Goal: Task Accomplishment & Management: Use online tool/utility

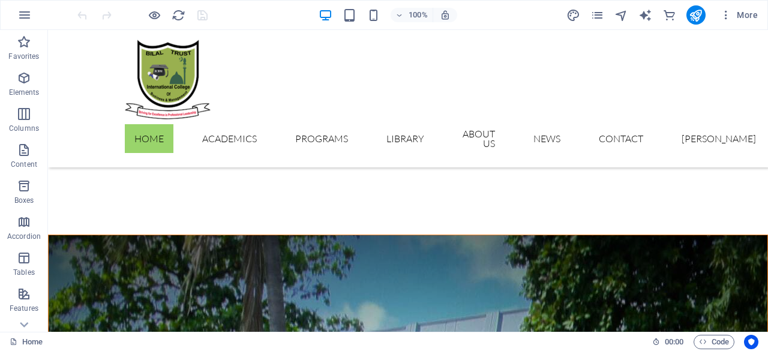
scroll to position [1061, 0]
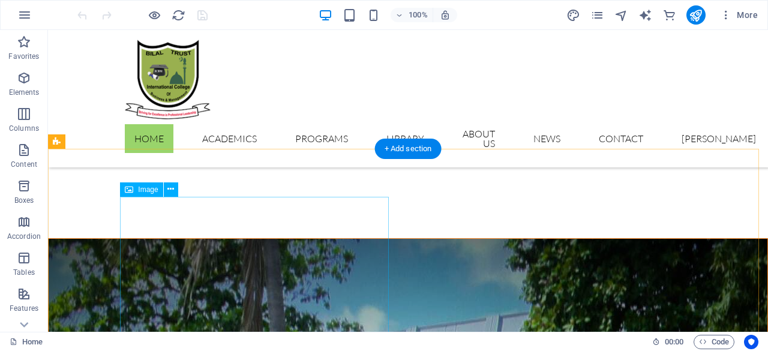
select select "%"
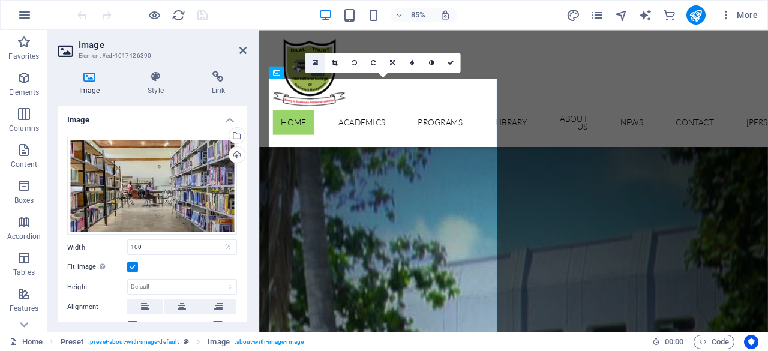
click at [317, 65] on icon at bounding box center [314, 62] width 5 height 7
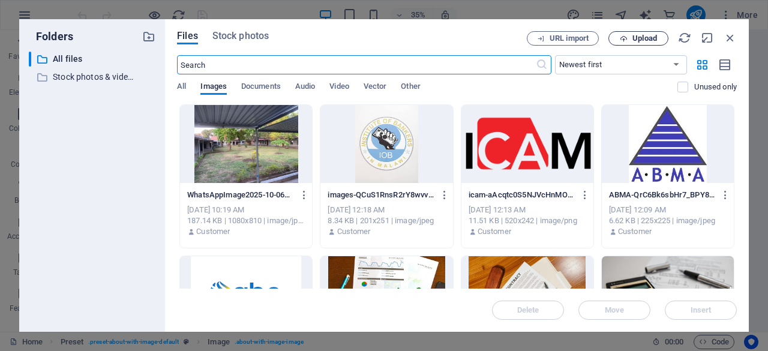
click at [630, 40] on span "Upload" at bounding box center [637, 39] width 49 height 8
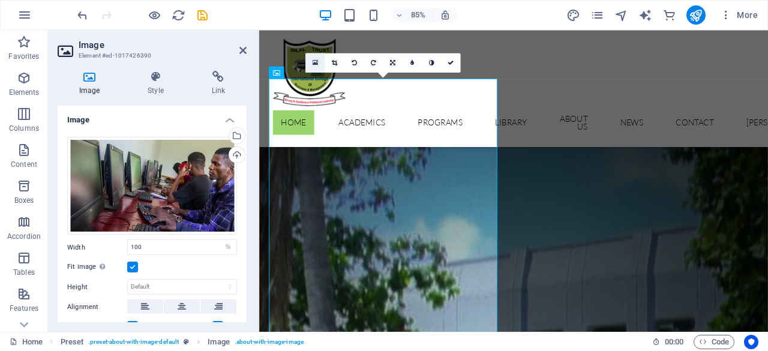
click at [315, 61] on icon at bounding box center [314, 62] width 5 height 7
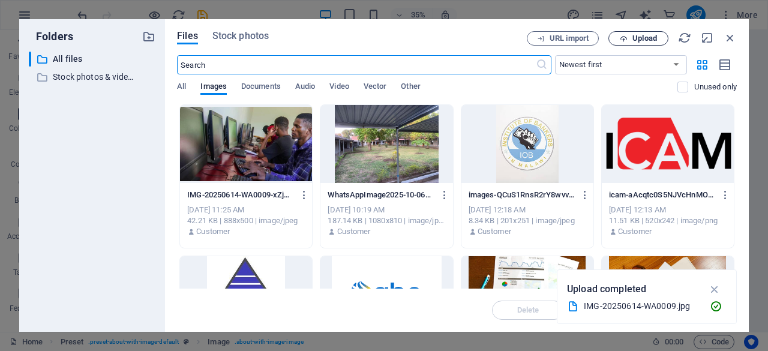
click at [619, 40] on icon "button" at bounding box center [623, 39] width 8 height 8
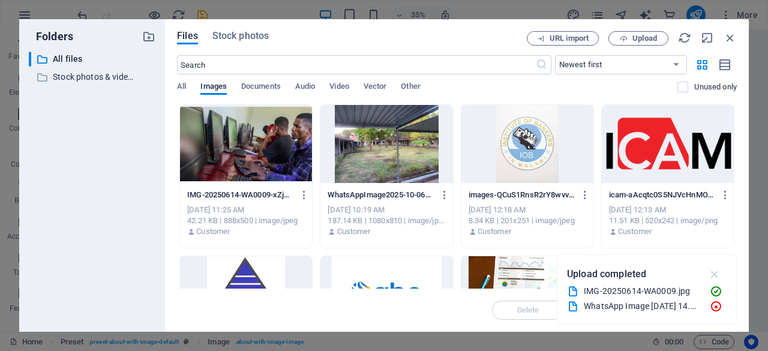
click at [718, 276] on icon "button" at bounding box center [715, 273] width 14 height 13
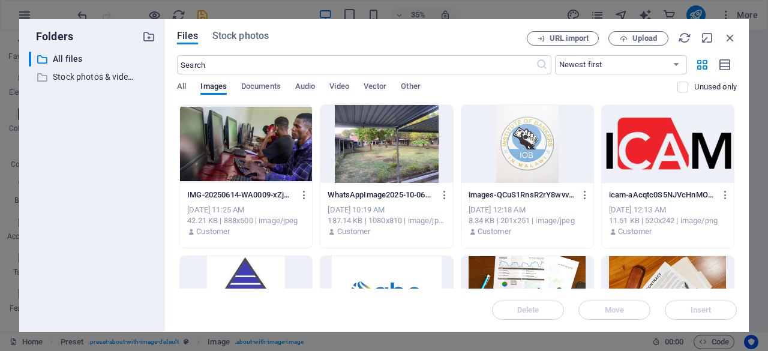
drag, startPoint x: 737, startPoint y: 117, endPoint x: 738, endPoint y: 134, distance: 16.8
click at [738, 134] on div "Files Stock photos URL import Upload ​ Newest first Oldest first Name (A-Z) Nam…" at bounding box center [456, 175] width 583 height 312
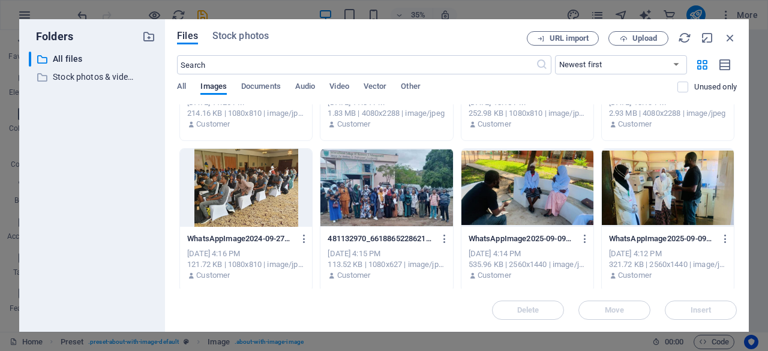
scroll to position [547, 0]
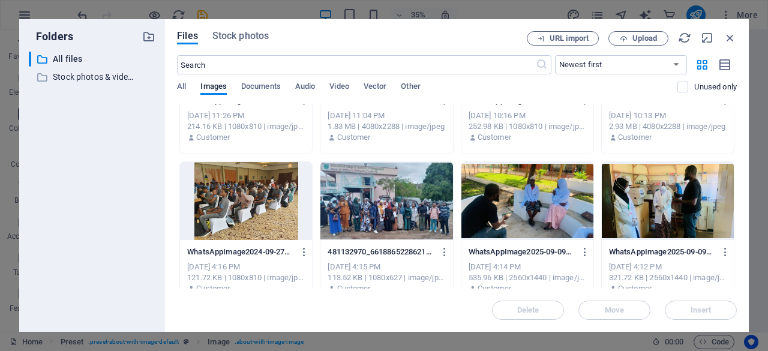
click at [676, 202] on div at bounding box center [667, 201] width 132 height 78
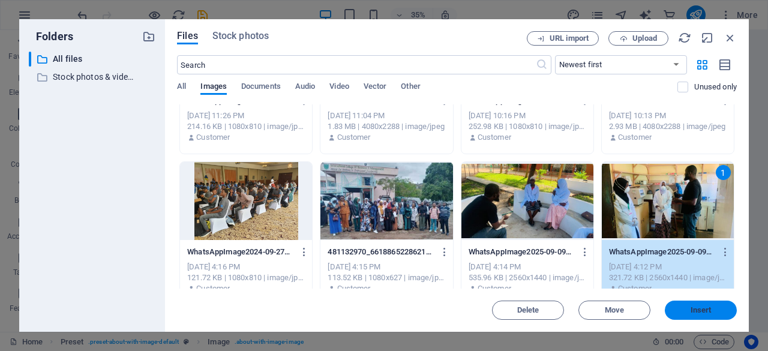
click at [703, 315] on button "Insert" at bounding box center [700, 309] width 72 height 19
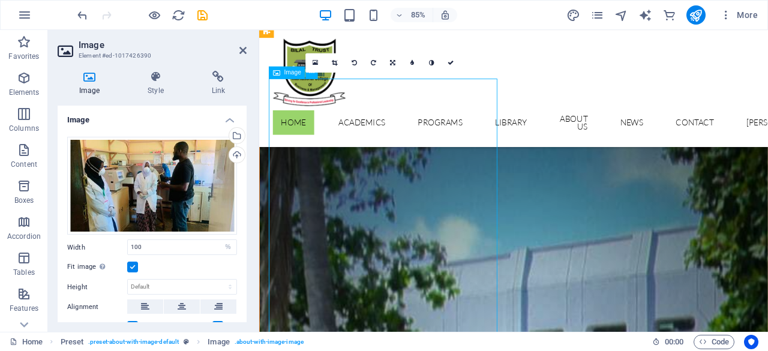
drag, startPoint x: 486, startPoint y: 225, endPoint x: 470, endPoint y: 225, distance: 16.2
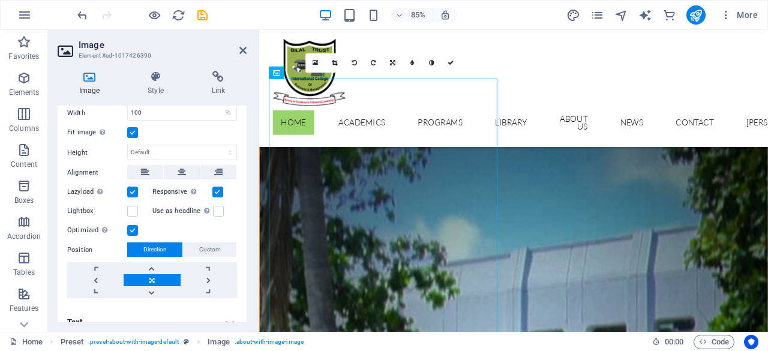
scroll to position [144, 0]
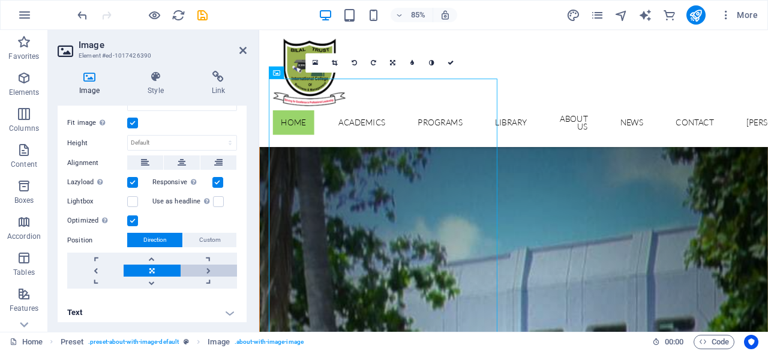
click at [204, 267] on link at bounding box center [208, 270] width 56 height 12
click at [206, 256] on link at bounding box center [208, 258] width 56 height 12
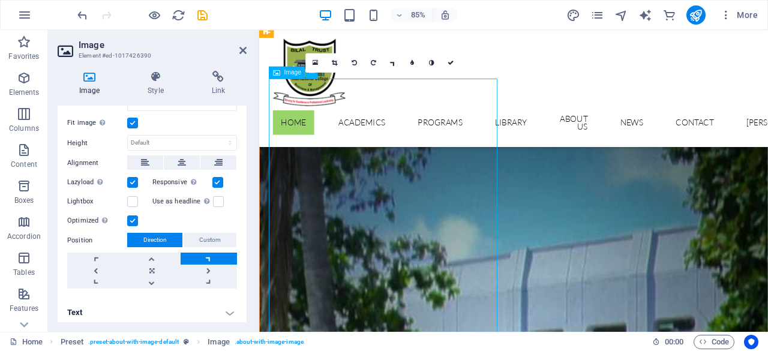
drag, startPoint x: 459, startPoint y: 212, endPoint x: 460, endPoint y: 282, distance: 70.2
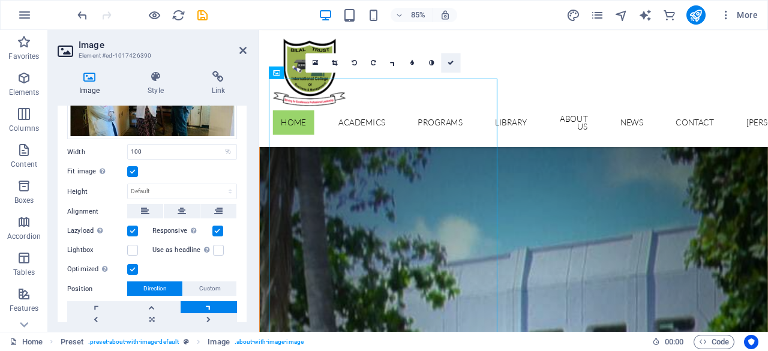
drag, startPoint x: 451, startPoint y: 63, endPoint x: 403, endPoint y: 34, distance: 56.3
click at [451, 63] on icon at bounding box center [450, 62] width 6 height 6
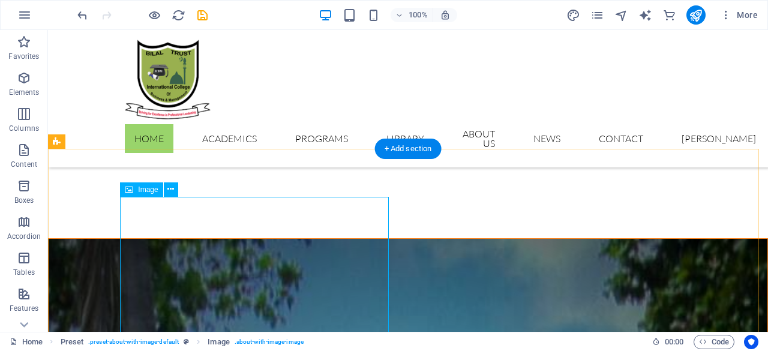
select select "%"
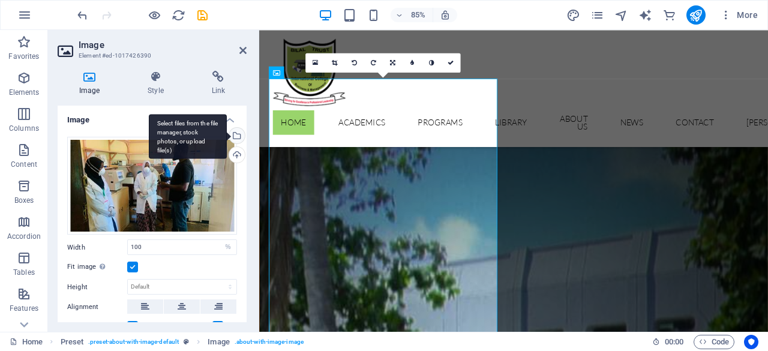
click at [236, 139] on div "Select files from the file manager, stock photos, or upload file(s)" at bounding box center [236, 137] width 18 height 18
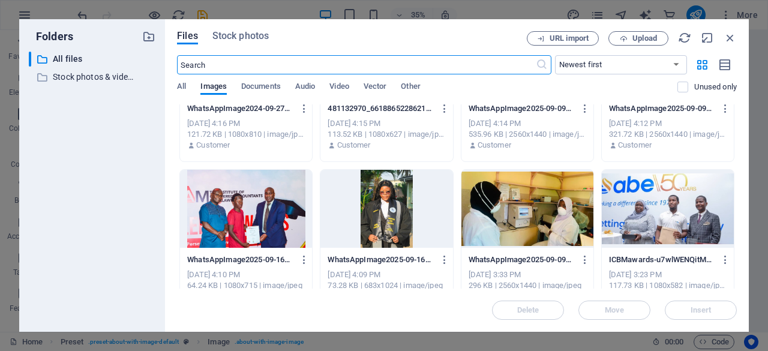
scroll to position [696, 0]
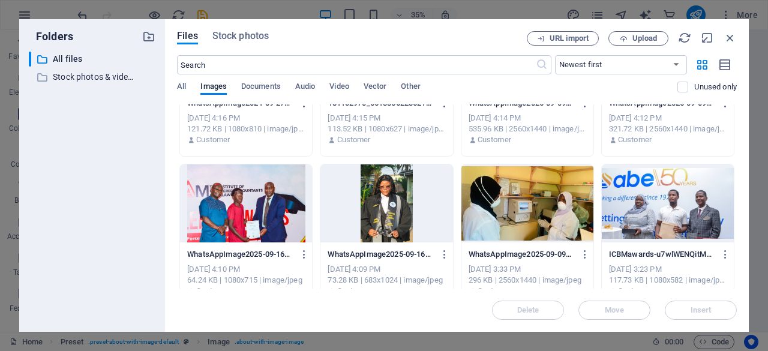
drag, startPoint x: 736, startPoint y: 230, endPoint x: 738, endPoint y: 240, distance: 10.9
click at [738, 240] on div "Files Stock photos URL import Upload ​ Newest first Oldest first Name (A-Z) Nam…" at bounding box center [456, 175] width 583 height 312
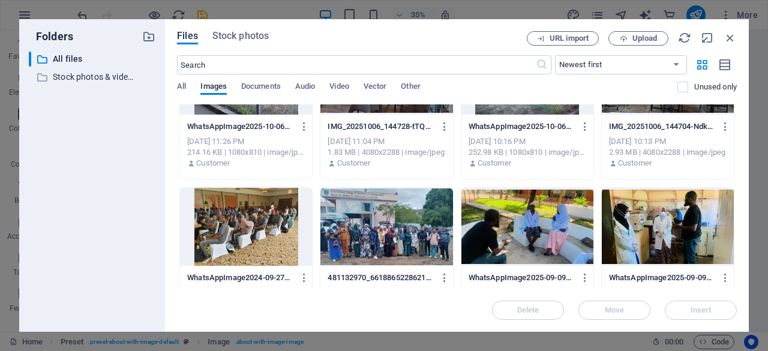
scroll to position [516, 0]
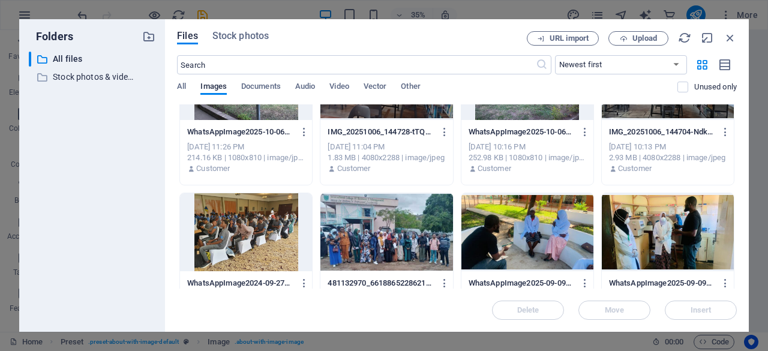
click at [655, 222] on div at bounding box center [667, 232] width 132 height 78
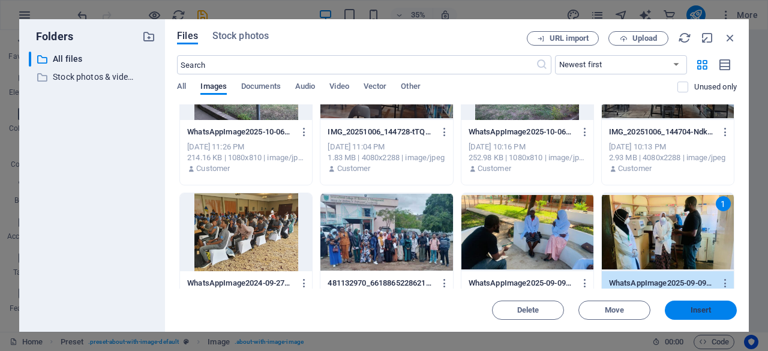
click at [687, 308] on span "Insert" at bounding box center [700, 309] width 62 height 7
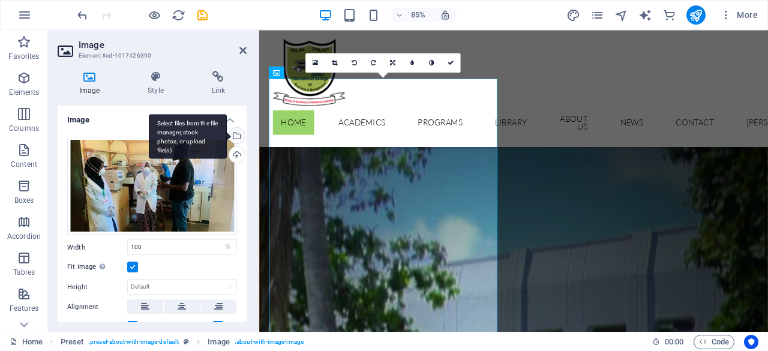
click at [227, 131] on div "Select files from the file manager, stock photos, or upload file(s)" at bounding box center [188, 136] width 78 height 45
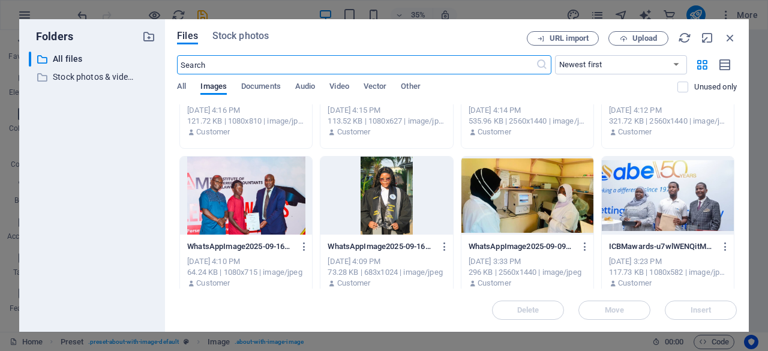
scroll to position [762, 0]
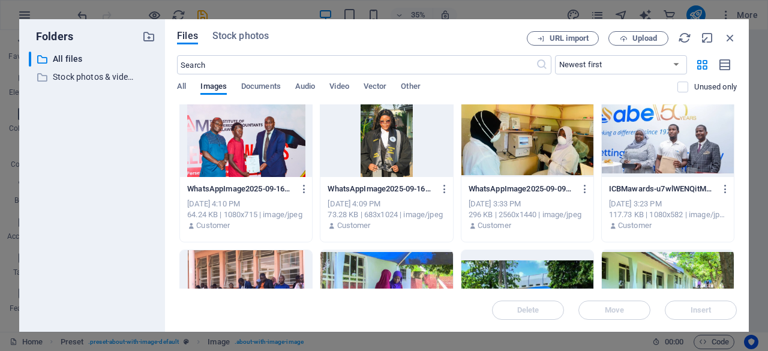
click at [494, 141] on div at bounding box center [527, 138] width 132 height 78
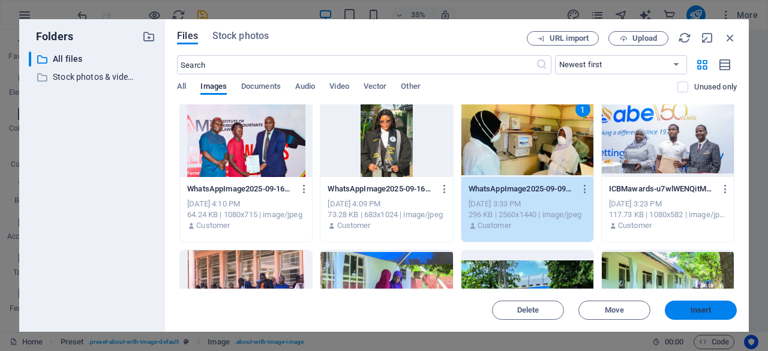
click at [687, 315] on button "Insert" at bounding box center [700, 309] width 72 height 19
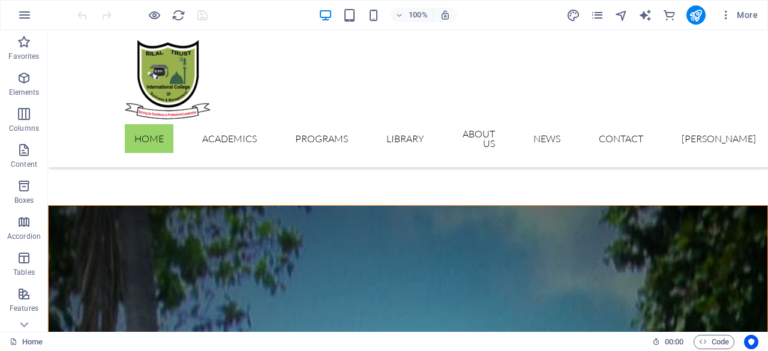
scroll to position [1120, 0]
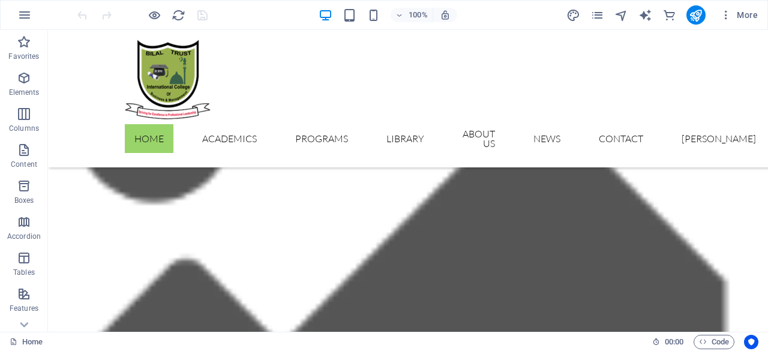
scroll to position [150, 0]
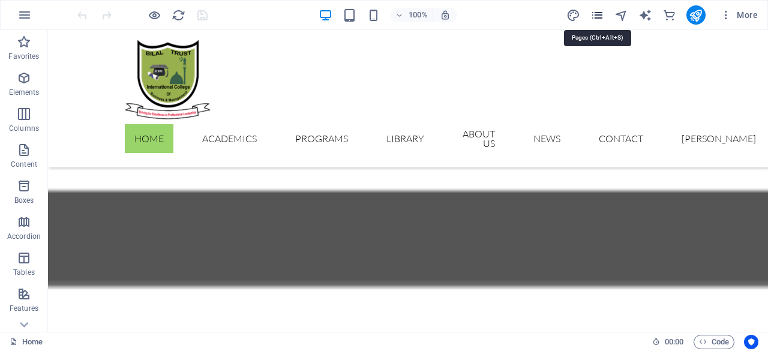
click at [601, 15] on icon "pages" at bounding box center [597, 15] width 14 height 14
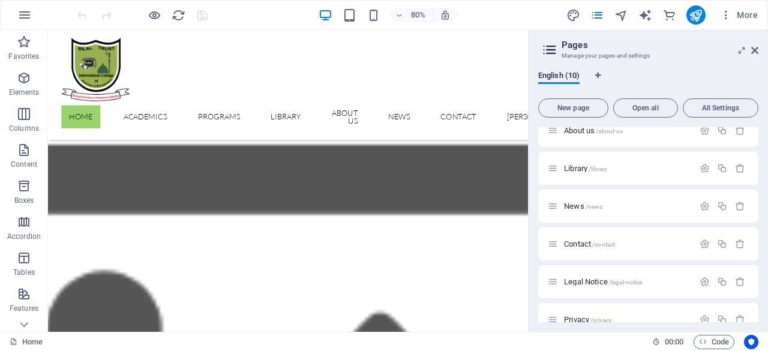
scroll to position [154, 0]
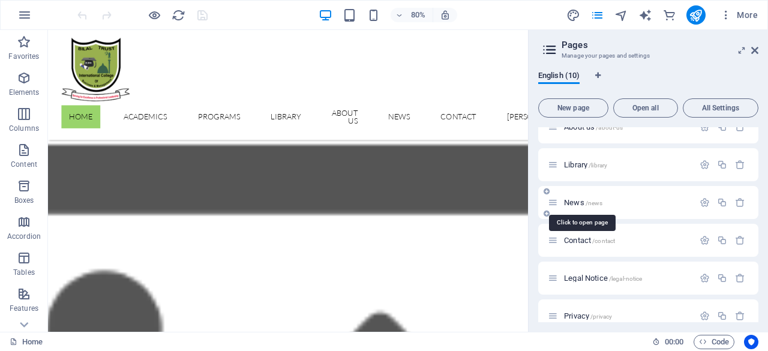
click at [594, 201] on span "/news" at bounding box center [593, 203] width 17 height 7
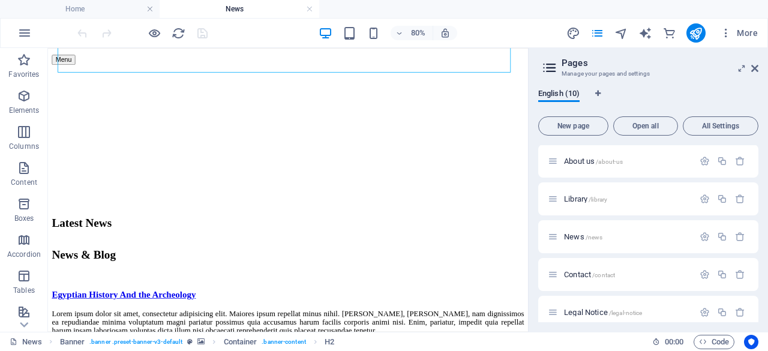
scroll to position [245, 0]
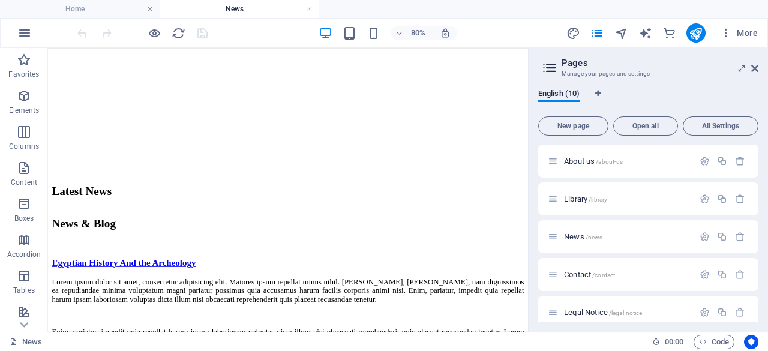
drag, startPoint x: 641, startPoint y: 93, endPoint x: 579, endPoint y: 166, distance: 95.7
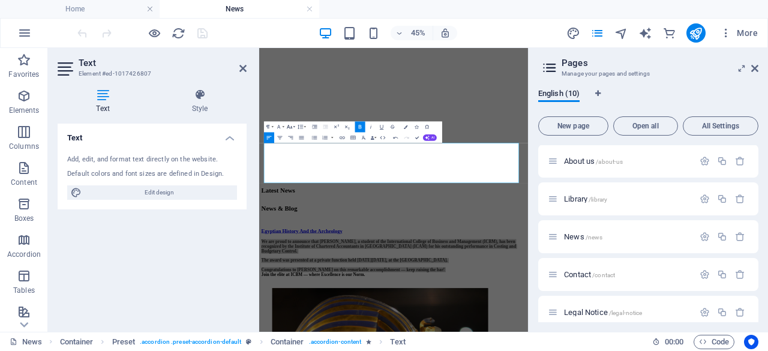
click at [289, 127] on icon "button" at bounding box center [289, 127] width 7 height 7
click at [282, 180] on link "14" at bounding box center [282, 178] width 19 height 8
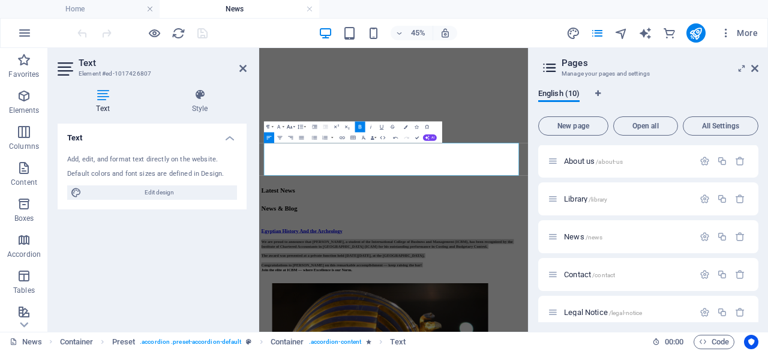
click at [294, 125] on button "Font Size" at bounding box center [290, 126] width 10 height 11
click at [287, 183] on link "18" at bounding box center [282, 186] width 19 height 8
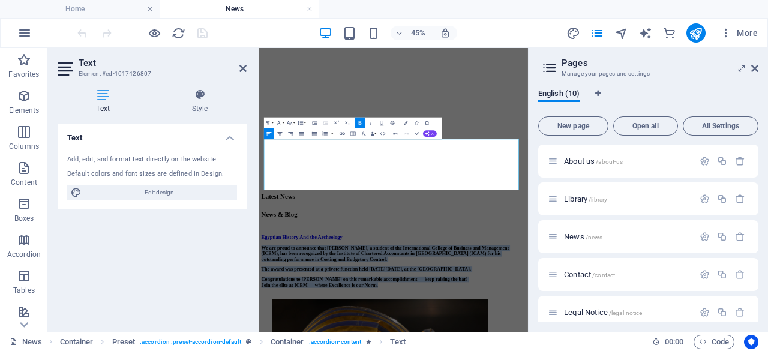
scroll to position [228, 0]
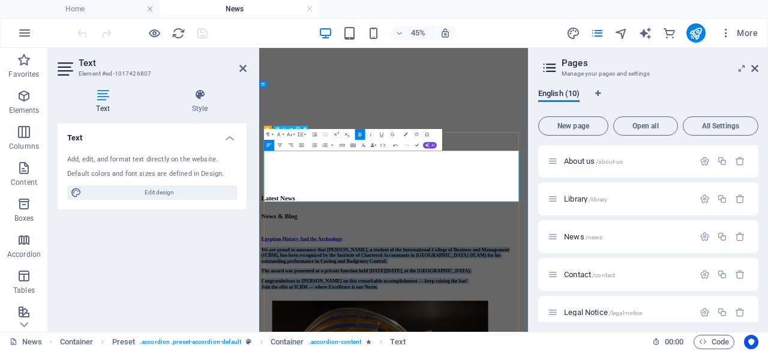
copy div "We are proud to announce that [PERSON_NAME], a student of the International Col…"
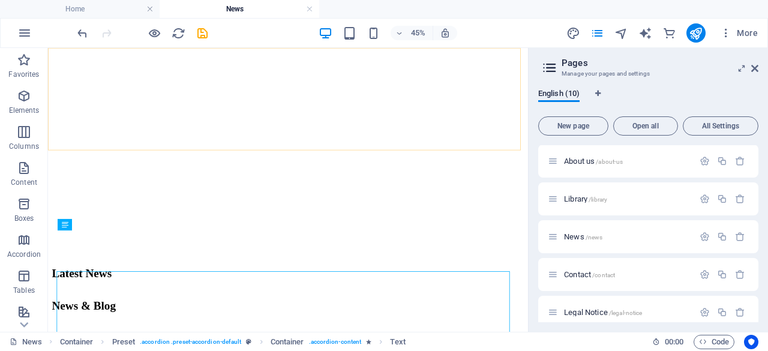
scroll to position [177, 0]
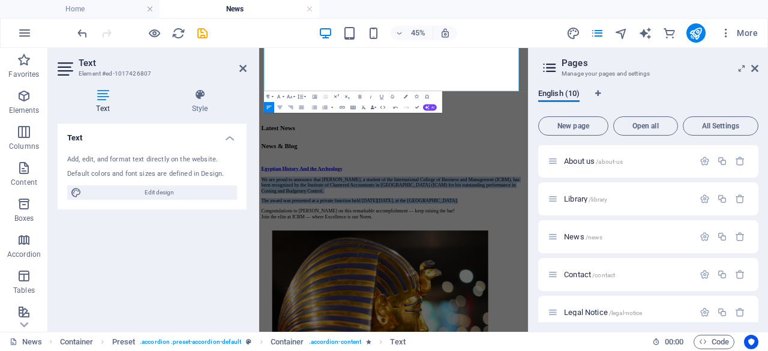
scroll to position [474, 0]
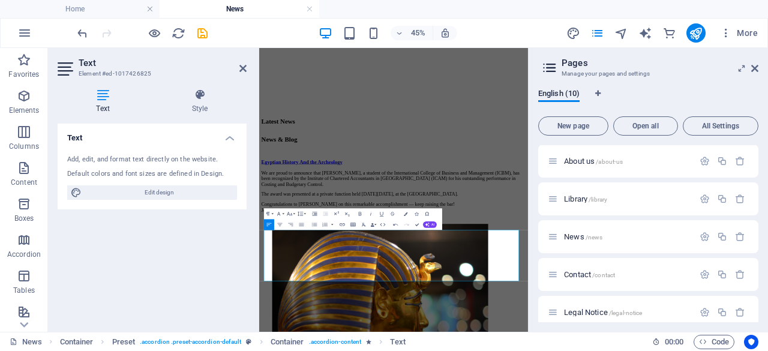
scroll to position [370, 0]
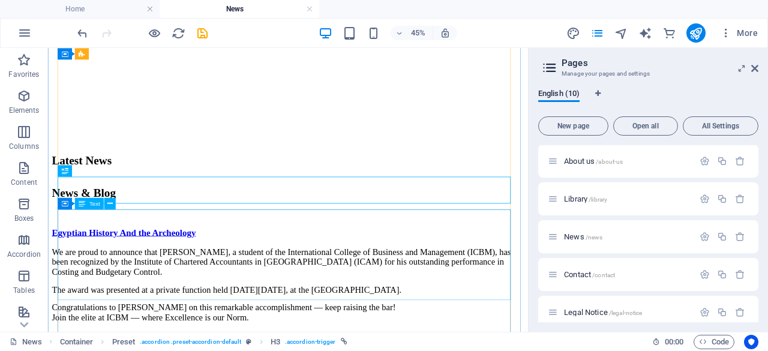
scroll to position [522, 0]
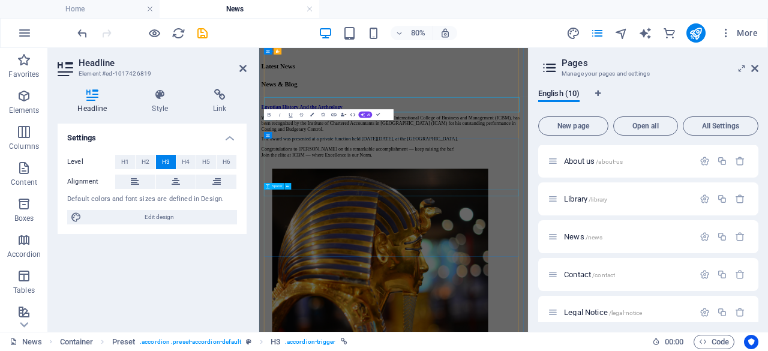
scroll to position [573, 0]
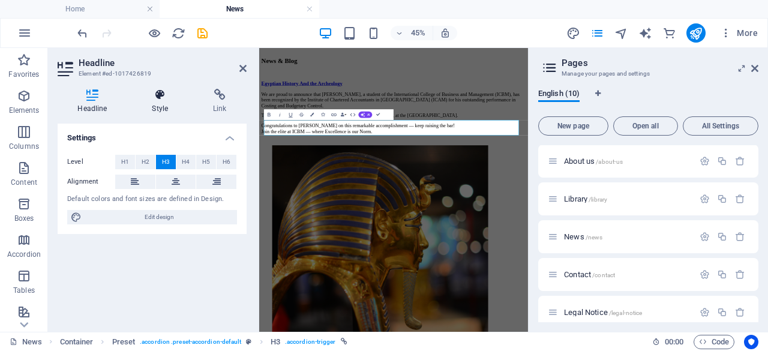
click at [154, 97] on icon at bounding box center [160, 95] width 56 height 12
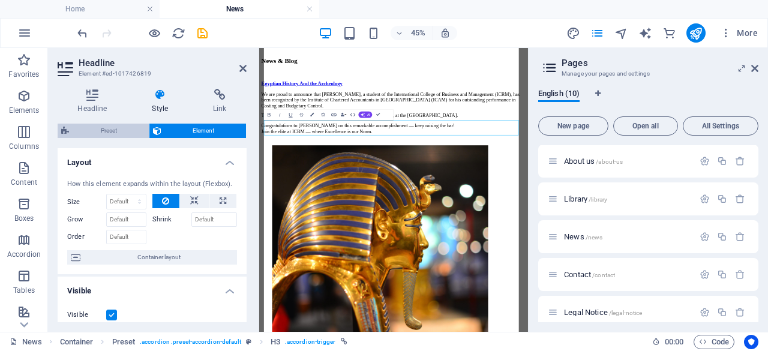
click at [127, 125] on span "Preset" at bounding box center [109, 131] width 73 height 14
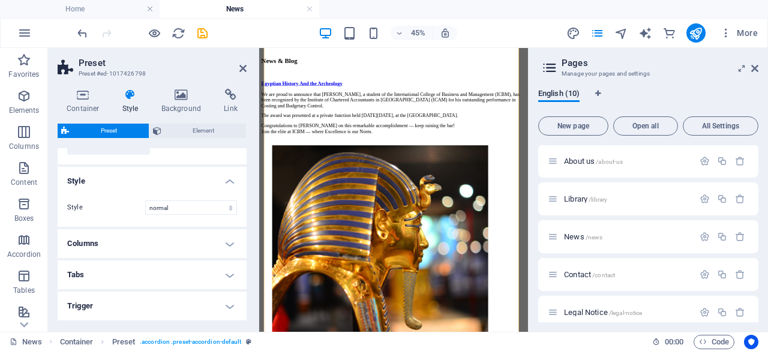
scroll to position [86, 0]
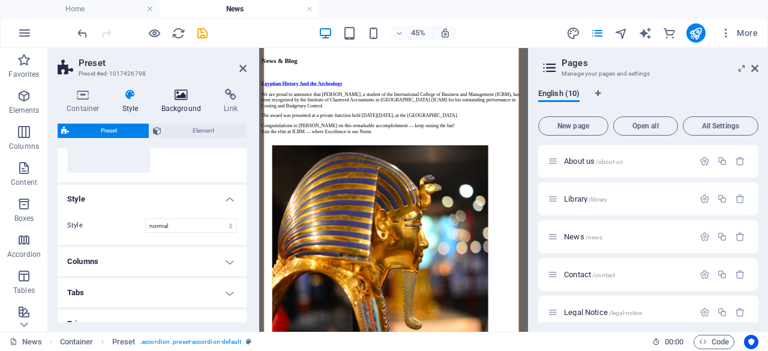
click at [183, 112] on h4 "Background" at bounding box center [183, 101] width 63 height 25
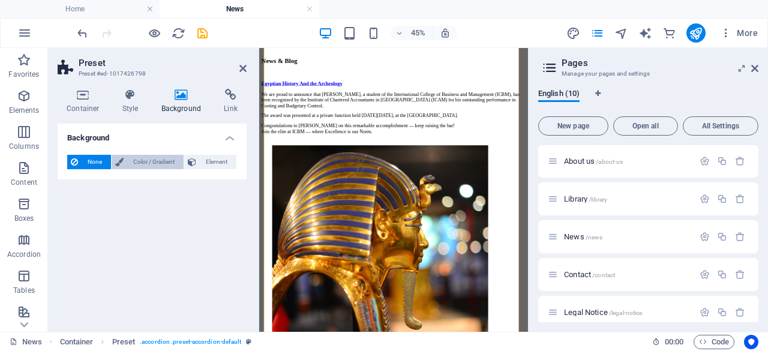
click at [156, 169] on span "Color / Gradient" at bounding box center [153, 162] width 53 height 14
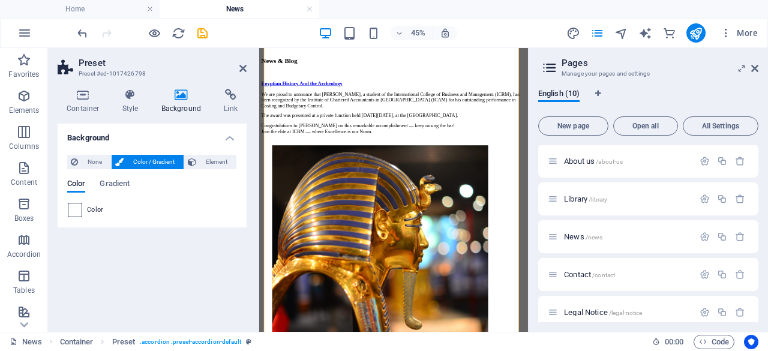
click at [78, 210] on span at bounding box center [74, 209] width 13 height 13
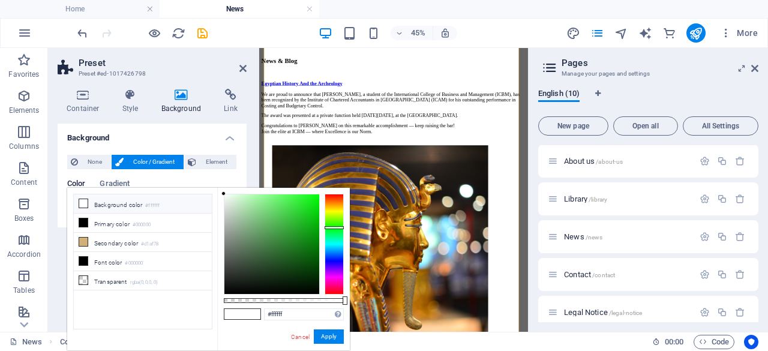
click at [332, 227] on div at bounding box center [333, 244] width 19 height 101
click at [308, 254] on div at bounding box center [271, 244] width 95 height 100
type input "#0c650e"
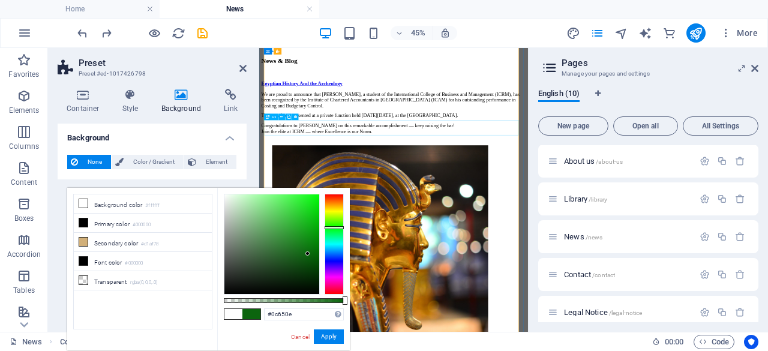
drag, startPoint x: 462, startPoint y: 232, endPoint x: 636, endPoint y: 151, distance: 191.3
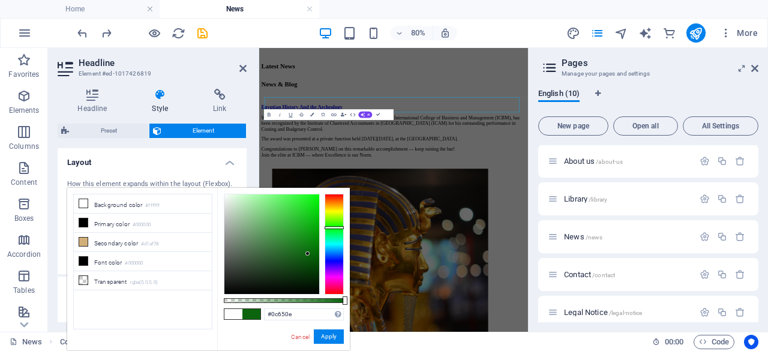
scroll to position [573, 0]
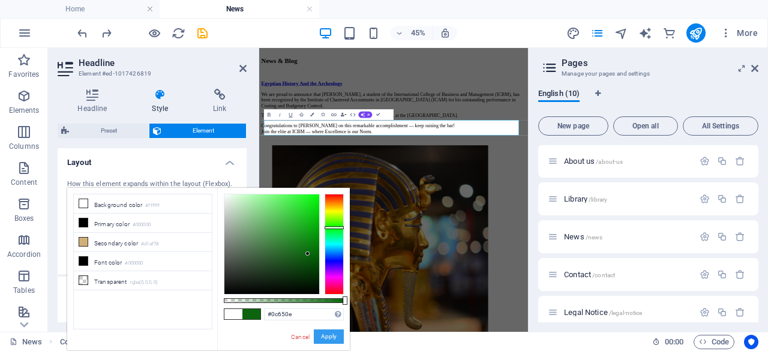
click at [333, 335] on button "Apply" at bounding box center [329, 336] width 30 height 14
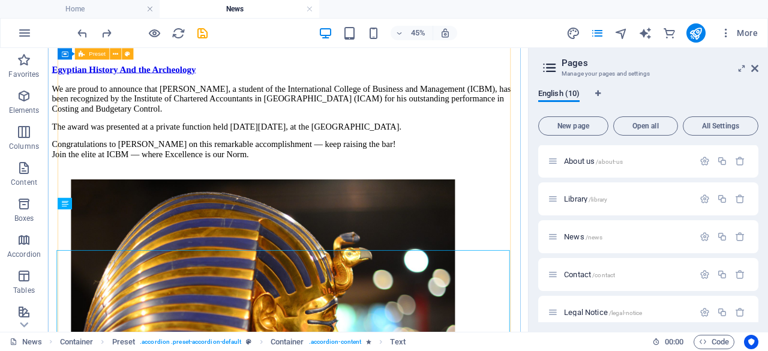
scroll to position [522, 0]
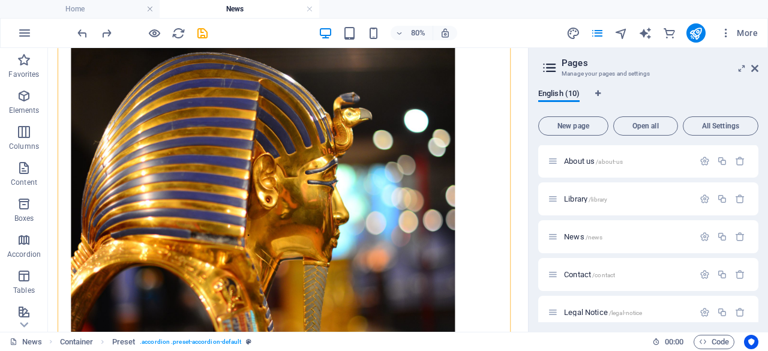
scroll to position [673, 0]
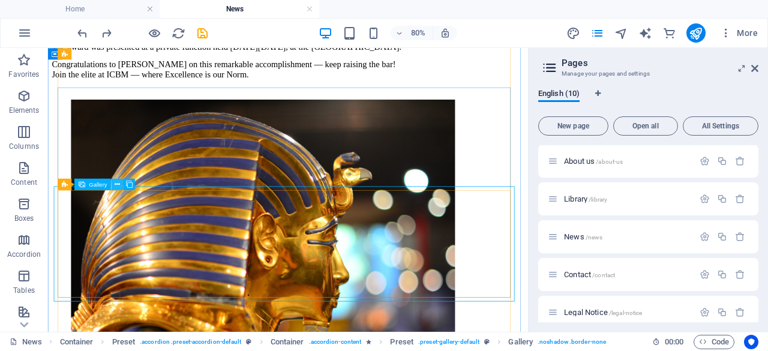
click at [116, 186] on icon at bounding box center [117, 184] width 5 height 10
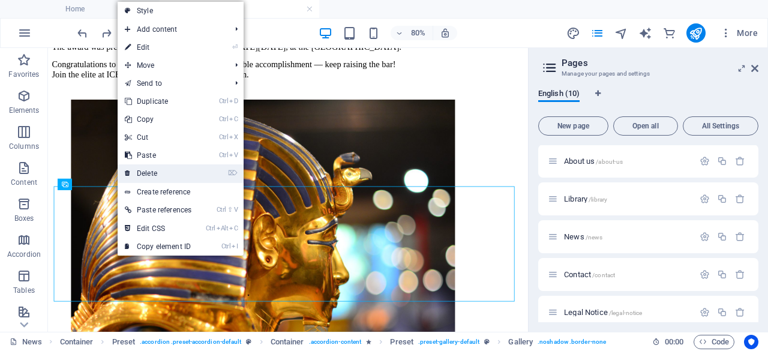
click at [156, 176] on link "⌦ Delete" at bounding box center [158, 173] width 81 height 18
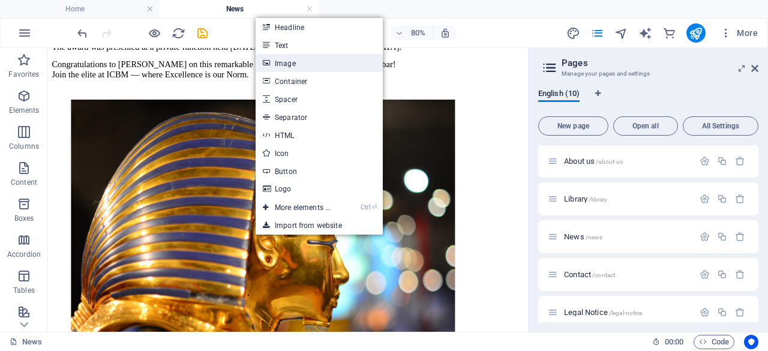
click at [295, 64] on link "Image" at bounding box center [318, 63] width 127 height 18
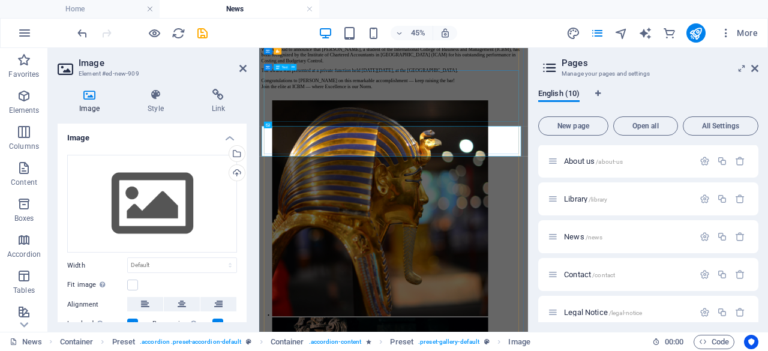
scroll to position [724, 0]
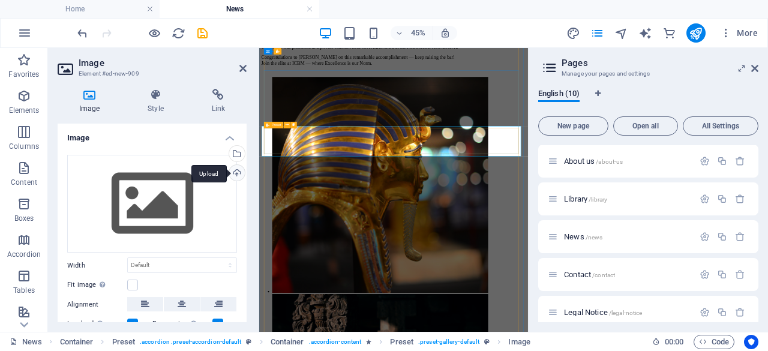
click at [235, 172] on div "Upload" at bounding box center [236, 174] width 18 height 18
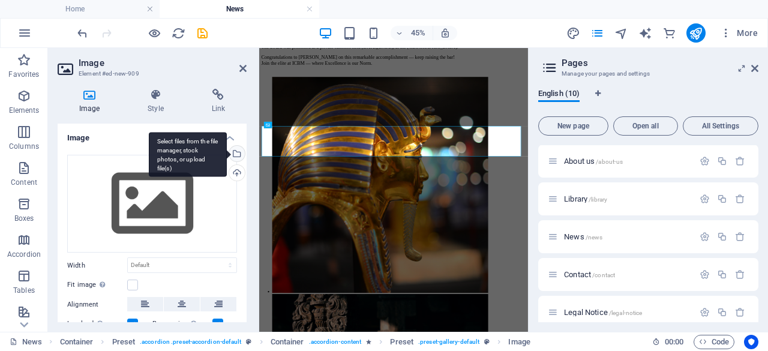
click at [236, 149] on div "Select files from the file manager, stock photos, or upload file(s)" at bounding box center [236, 155] width 18 height 18
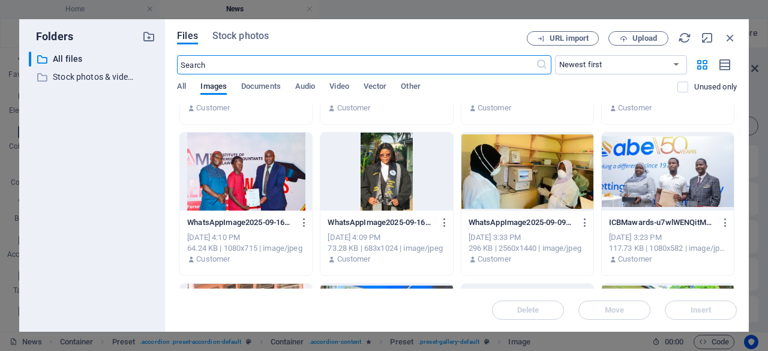
scroll to position [730, 0]
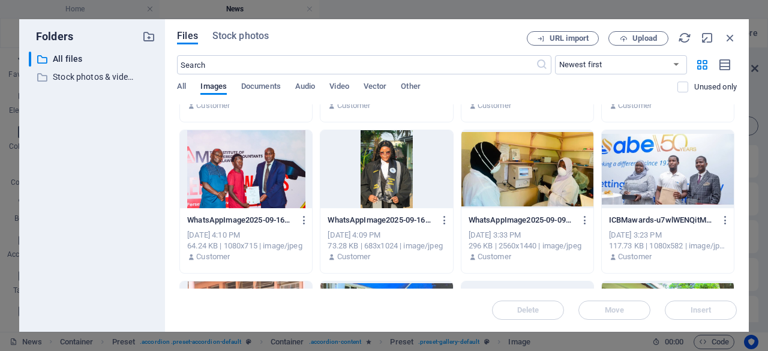
click at [278, 194] on div at bounding box center [246, 169] width 132 height 78
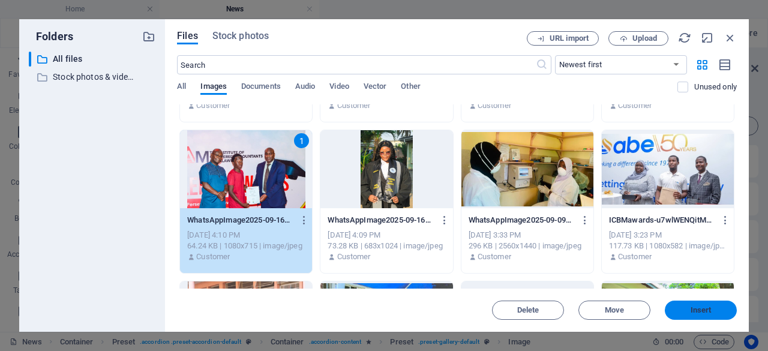
click at [714, 311] on span "Insert" at bounding box center [700, 309] width 62 height 7
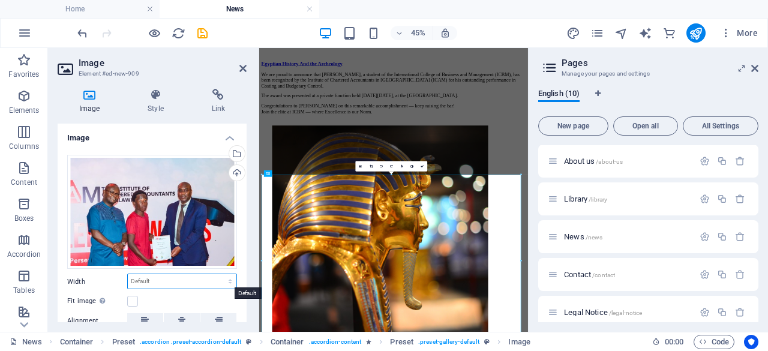
click at [185, 280] on select "Default auto px rem % em vh vw" at bounding box center [182, 281] width 109 height 14
select select "%"
click at [217, 274] on select "Default auto px rem % em vh vw" at bounding box center [182, 281] width 109 height 14
type input "100"
click at [423, 165] on icon at bounding box center [421, 166] width 3 height 3
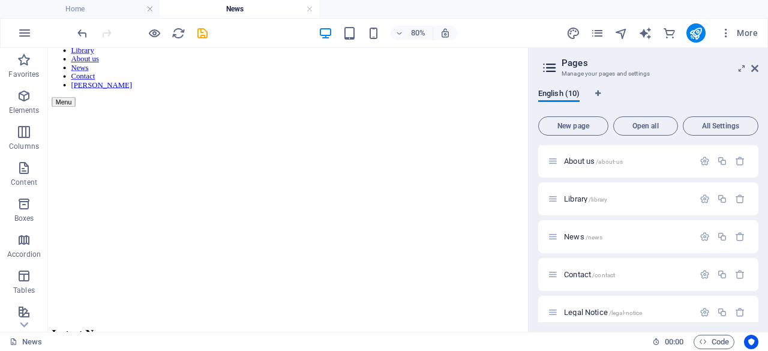
scroll to position [148, 0]
drag, startPoint x: 641, startPoint y: 193, endPoint x: 578, endPoint y: 161, distance: 70.8
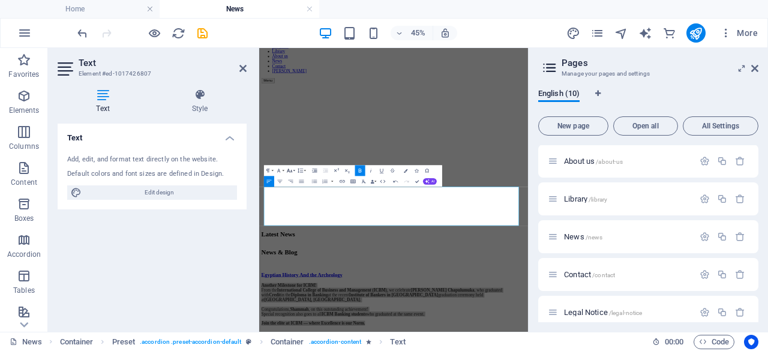
click at [295, 170] on button "Font Size" at bounding box center [290, 170] width 10 height 11
click at [285, 146] on link "18" at bounding box center [282, 146] width 19 height 8
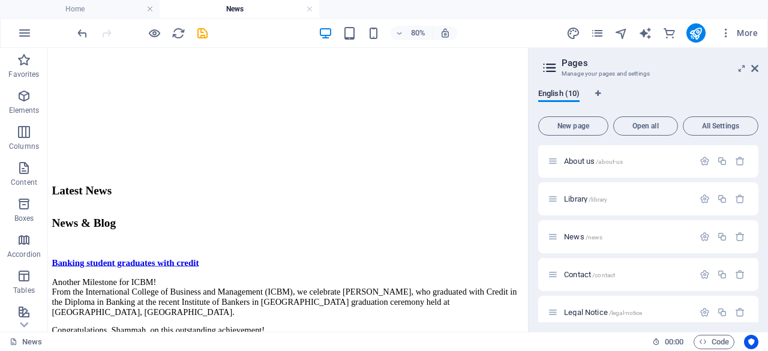
scroll to position [319, 0]
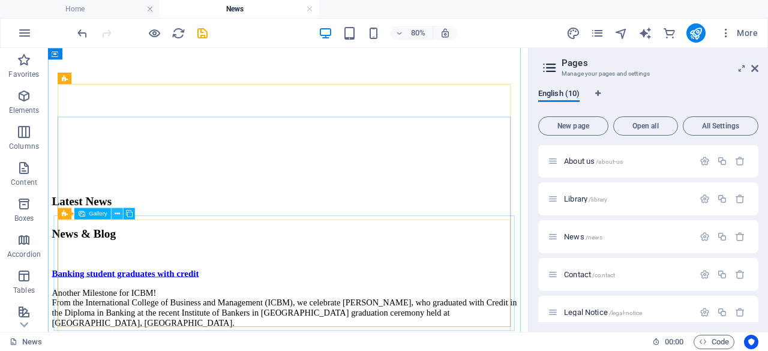
click at [115, 215] on icon at bounding box center [117, 214] width 5 height 10
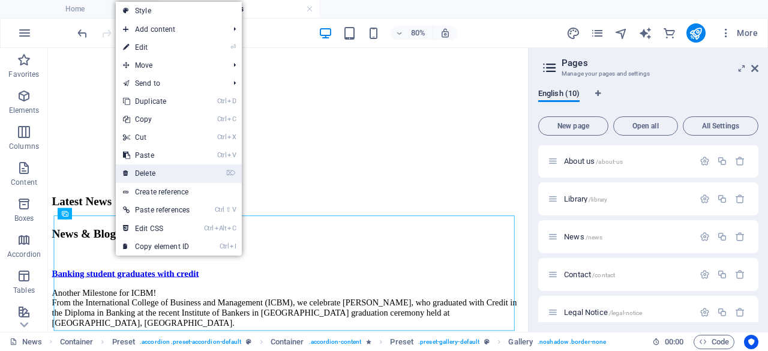
click at [152, 174] on link "⌦ Delete" at bounding box center [156, 173] width 81 height 18
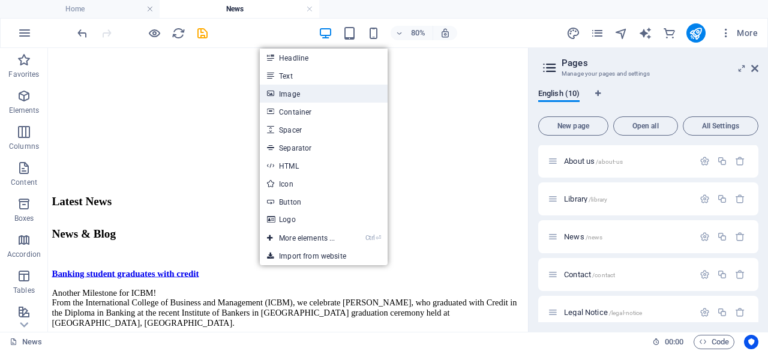
click at [283, 95] on link "Image" at bounding box center [323, 94] width 127 height 18
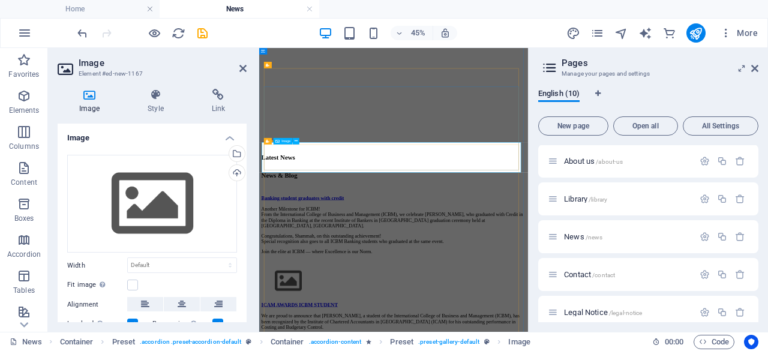
scroll to position [371, 0]
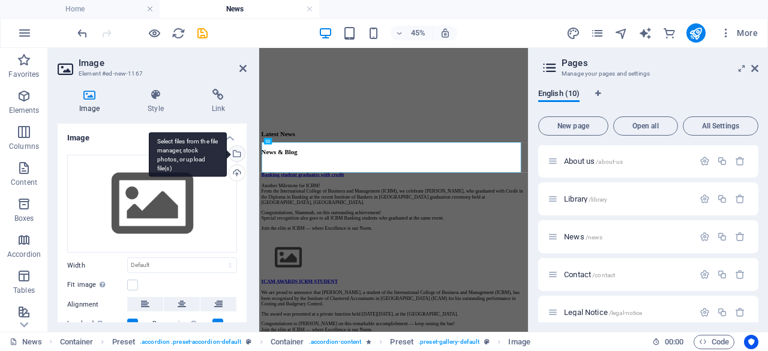
click at [235, 155] on div "Select files from the file manager, stock photos, or upload file(s)" at bounding box center [236, 155] width 18 height 18
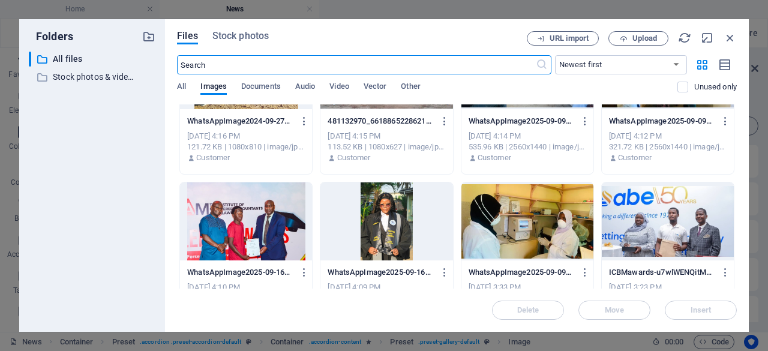
scroll to position [691, 0]
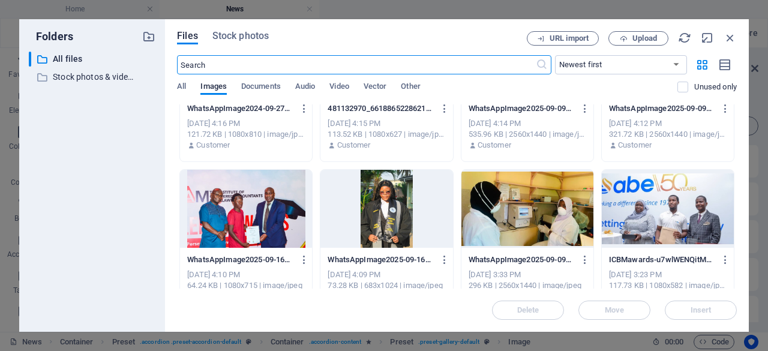
click at [417, 208] on div at bounding box center [386, 209] width 132 height 78
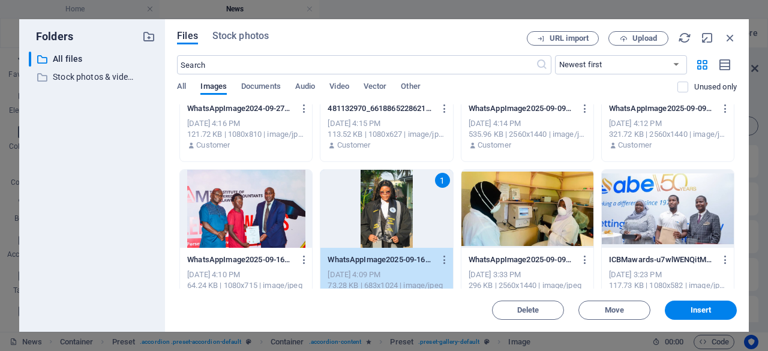
click at [704, 309] on span "Insert" at bounding box center [700, 309] width 21 height 7
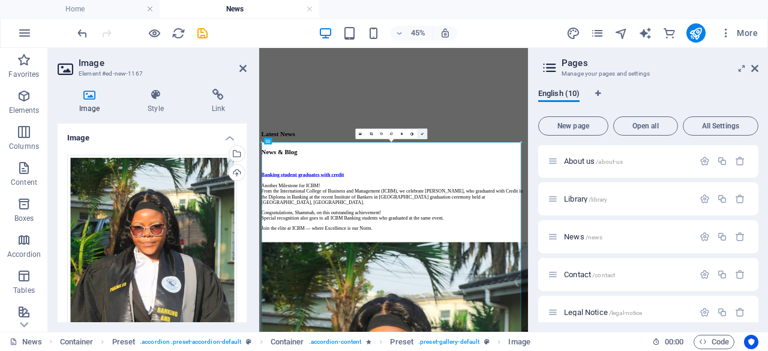
click at [422, 134] on icon at bounding box center [421, 133] width 3 height 3
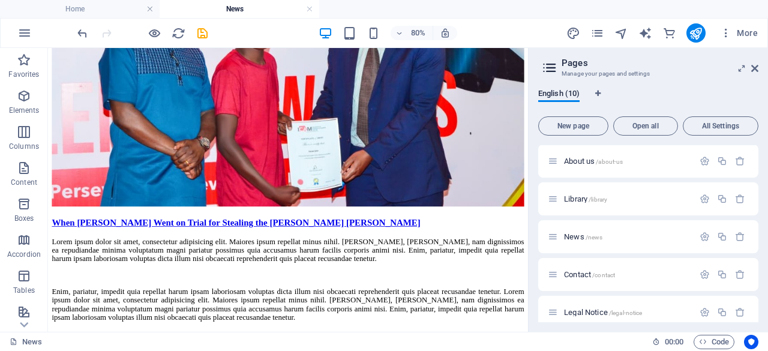
scroll to position [1993, 0]
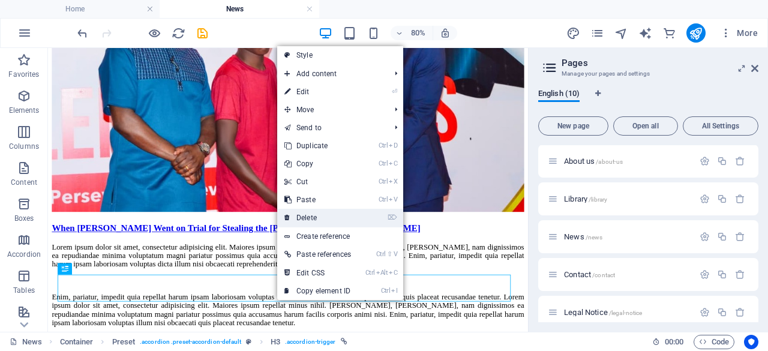
click at [309, 214] on link "⌦ Delete" at bounding box center [317, 218] width 81 height 18
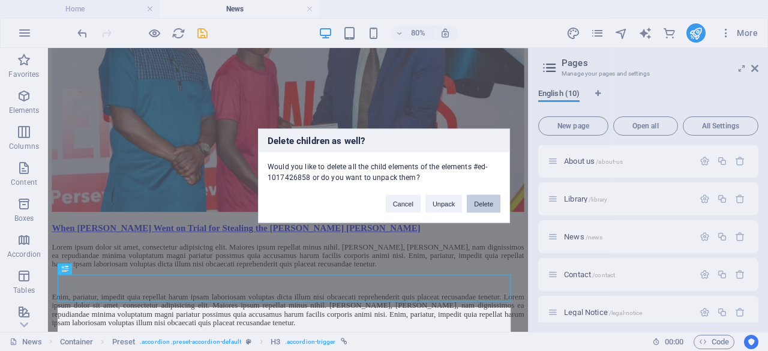
click at [480, 201] on button "Delete" at bounding box center [484, 203] width 34 height 18
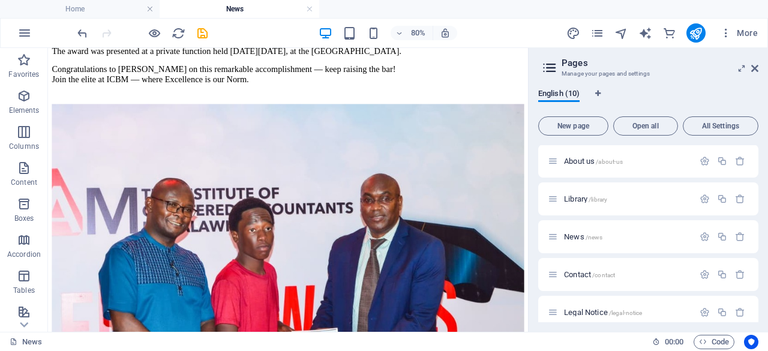
scroll to position [1745, 0]
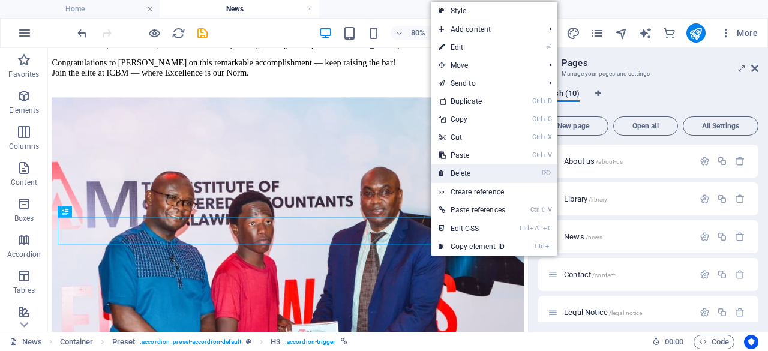
click at [468, 171] on link "⌦ Delete" at bounding box center [471, 173] width 81 height 18
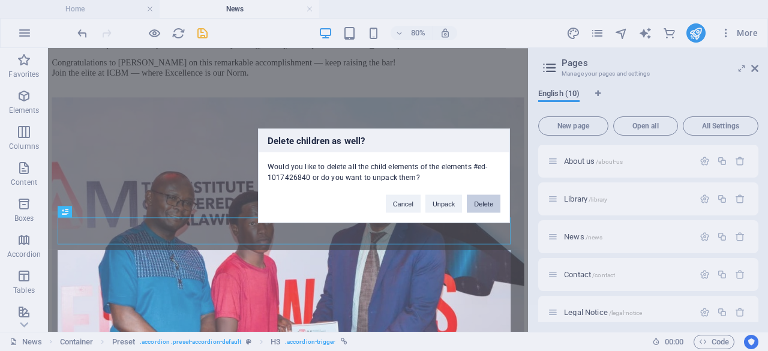
click at [484, 203] on button "Delete" at bounding box center [484, 203] width 34 height 18
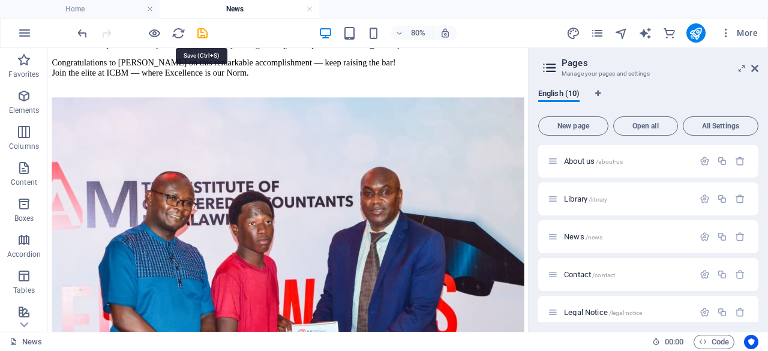
click at [200, 35] on icon "save" at bounding box center [202, 33] width 14 height 14
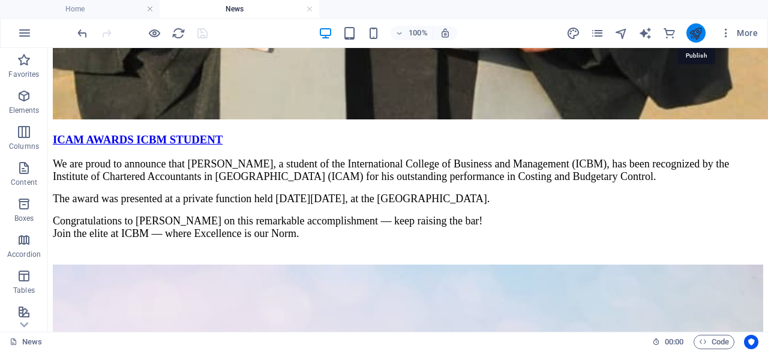
click at [699, 37] on icon "publish" at bounding box center [695, 33] width 14 height 14
